Goal: Task Accomplishment & Management: Manage account settings

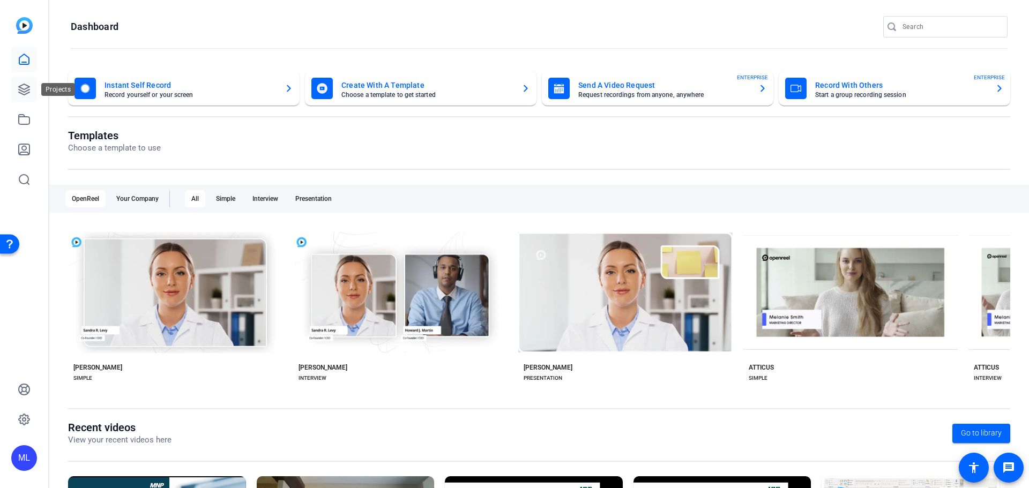
click at [20, 86] on icon at bounding box center [24, 89] width 11 height 11
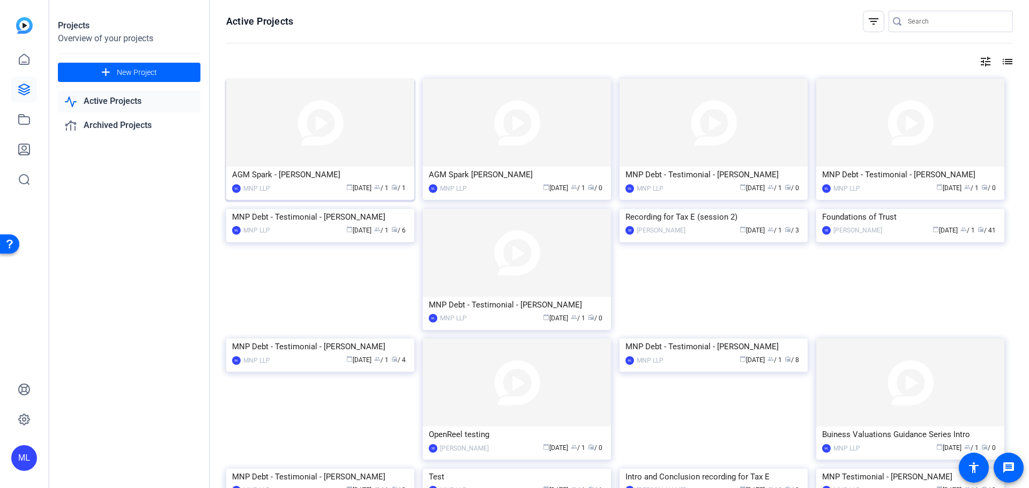
click at [315, 119] on img at bounding box center [320, 123] width 188 height 88
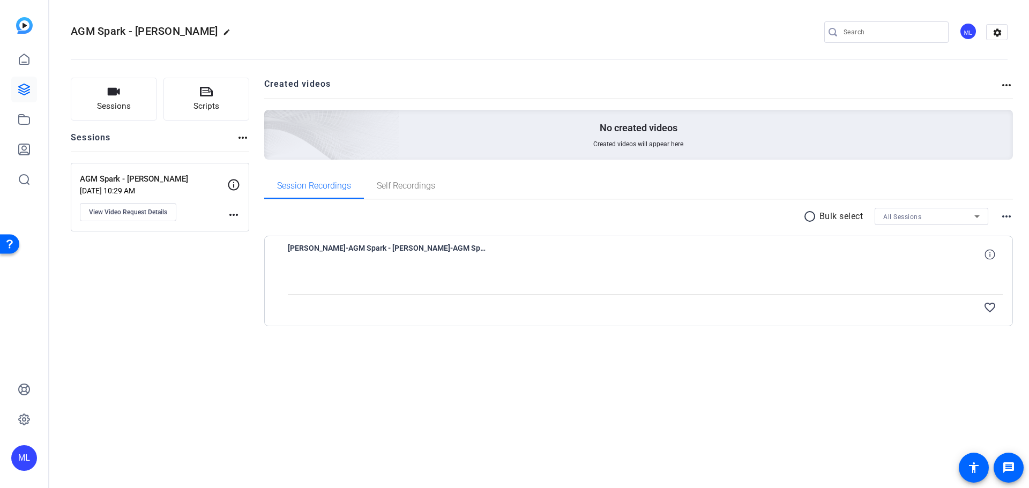
click at [838, 255] on div "[PERSON_NAME]-AGM Spark - [PERSON_NAME]-AGM Spark - [PERSON_NAME]-1758211958431…" at bounding box center [645, 255] width 715 height 26
click at [680, 259] on div "[PERSON_NAME]-AGM Spark - [PERSON_NAME]-AGM Spark - [PERSON_NAME]-1758211958431…" at bounding box center [645, 255] width 715 height 26
click at [153, 177] on p "AGM Spark - [PERSON_NAME]" at bounding box center [153, 179] width 147 height 12
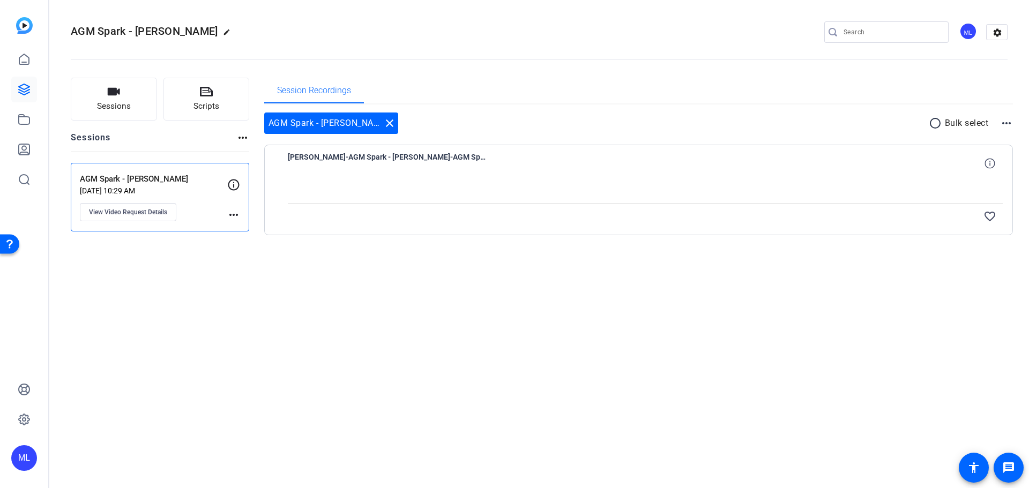
click at [504, 161] on div "[PERSON_NAME]-AGM Spark - [PERSON_NAME]-AGM Spark - [PERSON_NAME]-1758211958431…" at bounding box center [645, 164] width 715 height 26
click at [712, 157] on div "[PERSON_NAME]-AGM Spark - [PERSON_NAME]-AGM Spark - [PERSON_NAME]-1758211958431…" at bounding box center [645, 164] width 715 height 26
click at [935, 124] on mat-icon "radio_button_unchecked" at bounding box center [937, 123] width 16 height 13
click at [945, 123] on icon at bounding box center [945, 122] width 5 height 13
click at [945, 123] on p "Bulk select" at bounding box center [967, 123] width 44 height 13
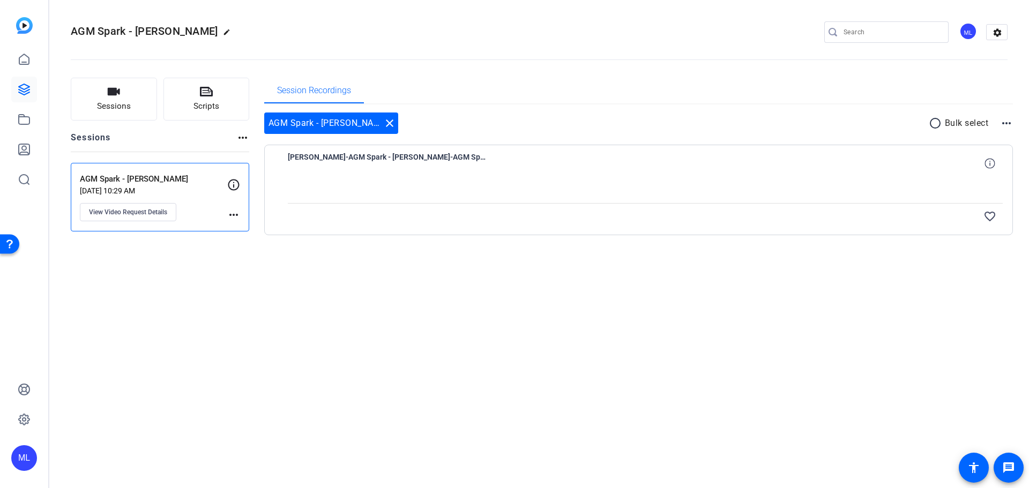
click at [930, 121] on mat-icon "radio_button_unchecked" at bounding box center [937, 123] width 16 height 13
click at [1006, 122] on mat-icon "more_horiz" at bounding box center [1006, 123] width 13 height 13
click at [1006, 123] on div at bounding box center [514, 244] width 1029 height 488
click at [946, 120] on icon at bounding box center [945, 122] width 5 height 13
click at [922, 166] on div "[PERSON_NAME]-AGM Spark - [PERSON_NAME]-AGM Spark - [PERSON_NAME]-1758211958431…" at bounding box center [645, 164] width 715 height 26
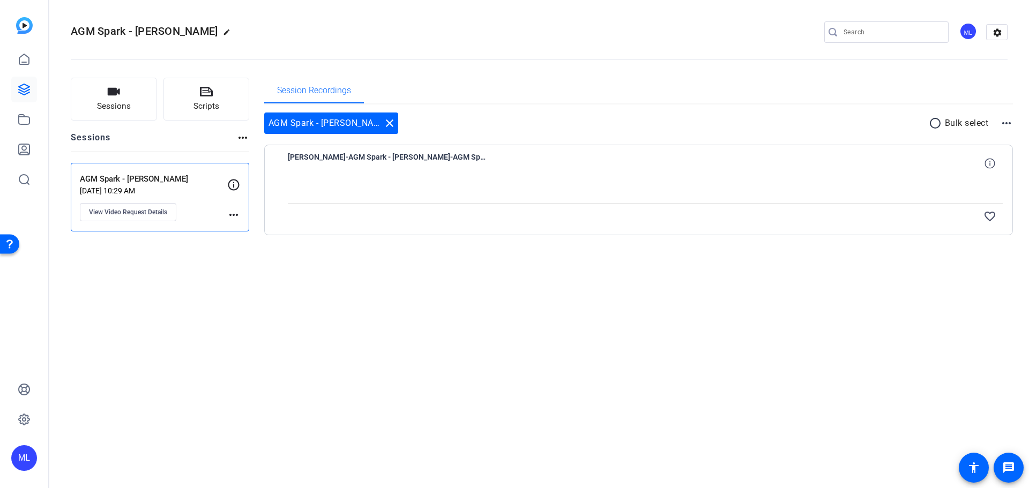
click at [447, 154] on span "[PERSON_NAME]-AGM Spark - [PERSON_NAME]-AGM Spark - [PERSON_NAME]-1758211958431…" at bounding box center [387, 164] width 198 height 26
click at [988, 161] on icon at bounding box center [989, 163] width 10 height 10
click at [992, 163] on mat-icon "close" at bounding box center [989, 163] width 13 height 13
click at [441, 174] on span "[PERSON_NAME]-AGM Spark - [PERSON_NAME]-AGM Spark - [PERSON_NAME]-1758211958431…" at bounding box center [387, 164] width 198 height 26
click at [443, 168] on span "[PERSON_NAME]-AGM Spark - [PERSON_NAME]-AGM Spark - [PERSON_NAME]-1758211958431…" at bounding box center [387, 164] width 198 height 26
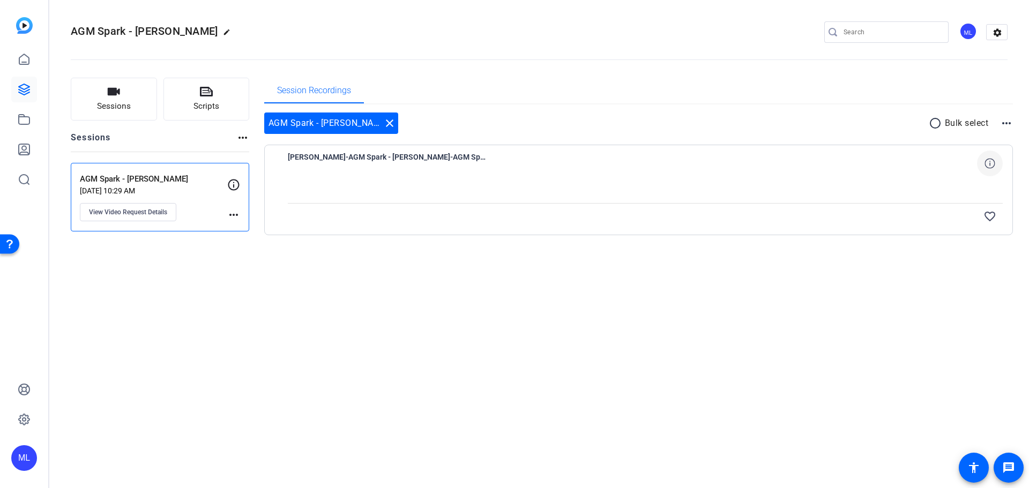
click at [380, 157] on span "[PERSON_NAME]-AGM Spark - [PERSON_NAME]-AGM Spark - [PERSON_NAME]-1758211958431…" at bounding box center [387, 164] width 198 height 26
click at [23, 123] on icon at bounding box center [24, 119] width 13 height 13
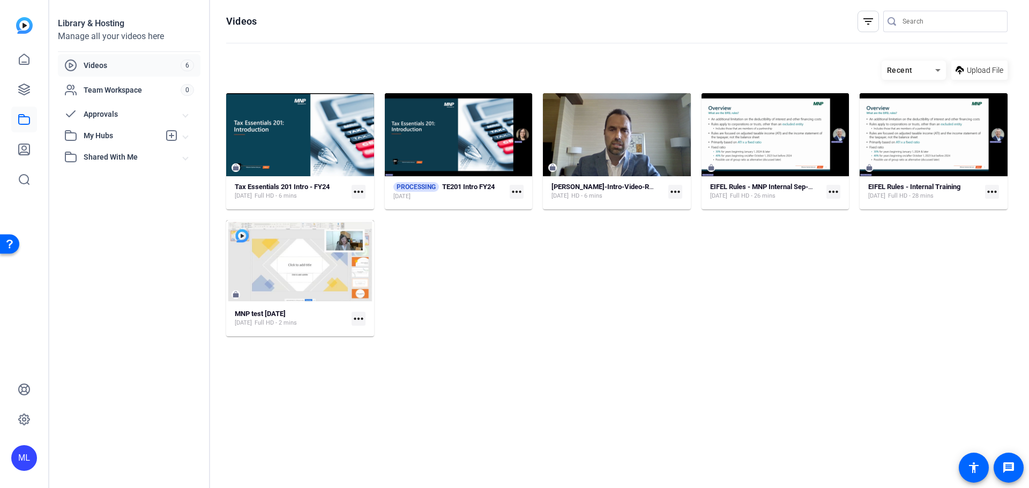
click at [113, 62] on span "Videos" at bounding box center [132, 65] width 97 height 11
click at [114, 94] on span "Team Workspace" at bounding box center [132, 90] width 97 height 11
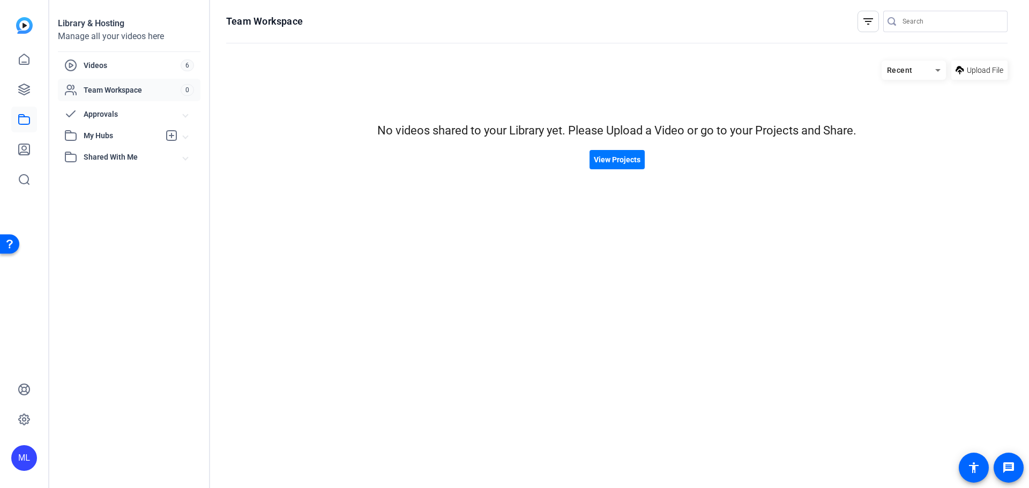
click at [116, 112] on span "Approvals" at bounding box center [134, 114] width 100 height 11
click at [112, 196] on span "My Hubs" at bounding box center [122, 194] width 76 height 11
click at [113, 241] on span "Shared With Me" at bounding box center [134, 239] width 100 height 11
click at [23, 83] on icon at bounding box center [24, 89] width 13 height 13
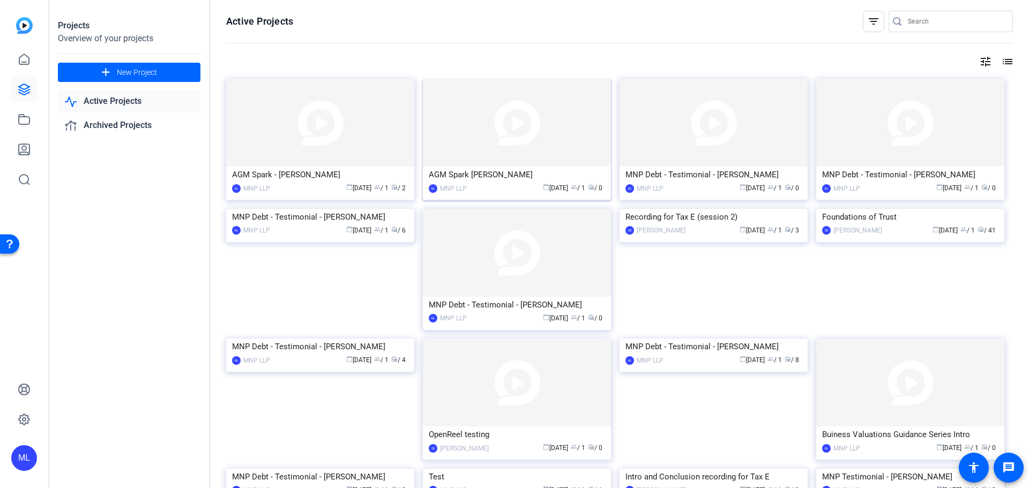
click at [513, 124] on img at bounding box center [517, 123] width 188 height 88
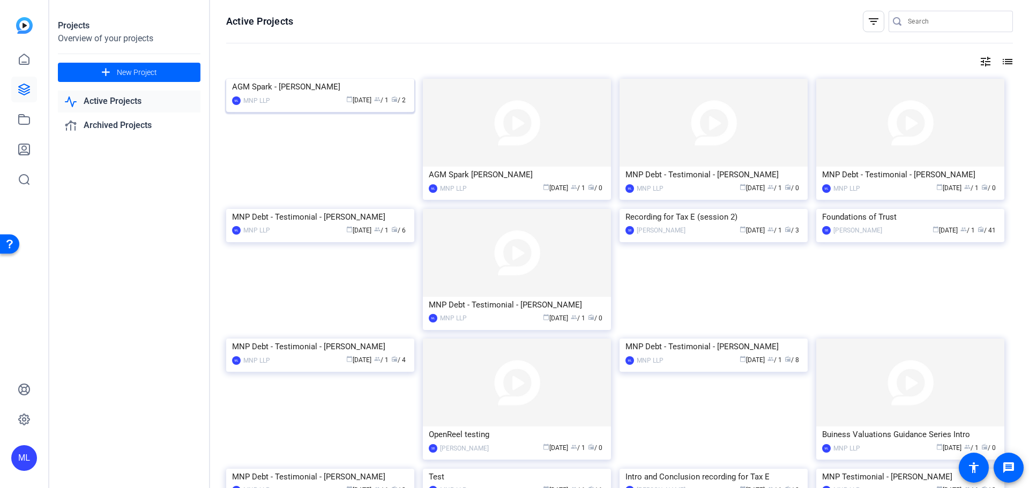
click at [346, 79] on img at bounding box center [320, 79] width 188 height 0
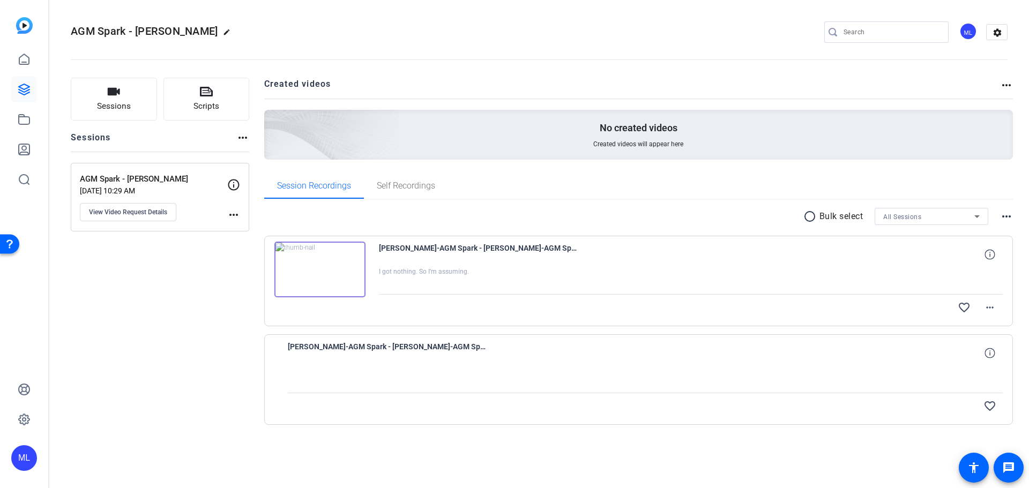
click at [631, 364] on div "[PERSON_NAME]-AGM Spark - [PERSON_NAME]-AGM Spark - [PERSON_NAME]-1758211958431…" at bounding box center [645, 353] width 715 height 26
click at [995, 308] on mat-icon "more_horiz" at bounding box center [989, 307] width 13 height 13
click at [736, 265] on div at bounding box center [514, 244] width 1029 height 488
click at [503, 357] on div "[PERSON_NAME]-AGM Spark - [PERSON_NAME]-AGM Spark - [PERSON_NAME]-1758211958431…" at bounding box center [645, 353] width 715 height 26
click at [985, 304] on mat-icon "more_horiz" at bounding box center [989, 307] width 13 height 13
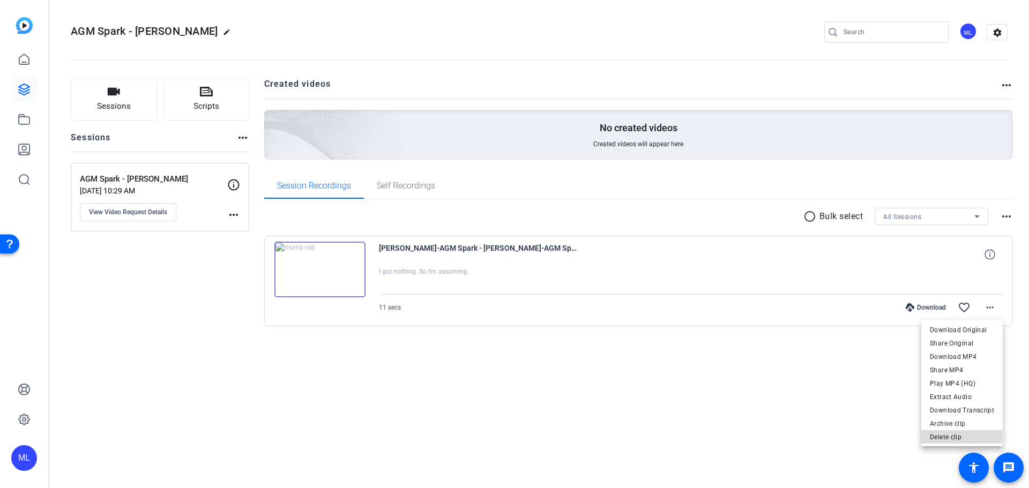
click at [954, 435] on span "Delete clip" at bounding box center [962, 437] width 64 height 13
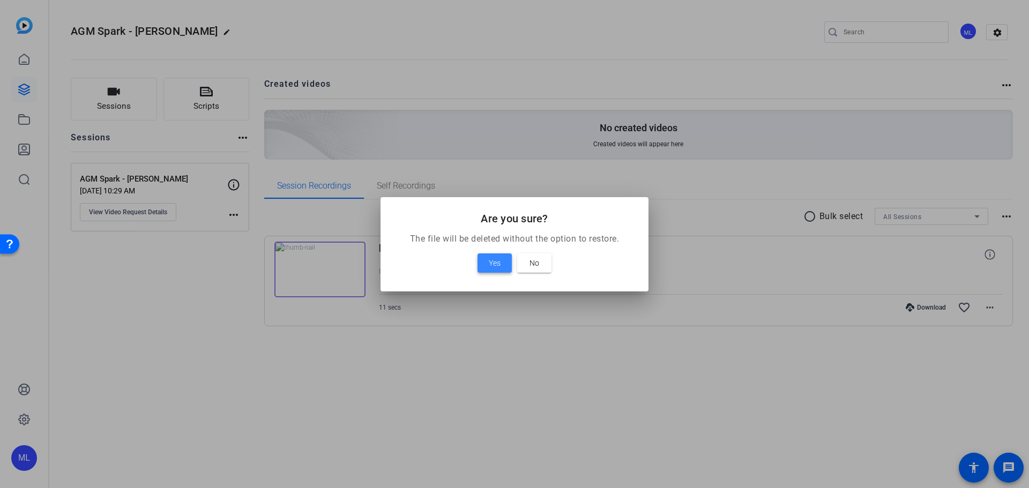
click at [496, 268] on span "Yes" at bounding box center [495, 263] width 12 height 13
